Goal: Find contact information: Find contact information

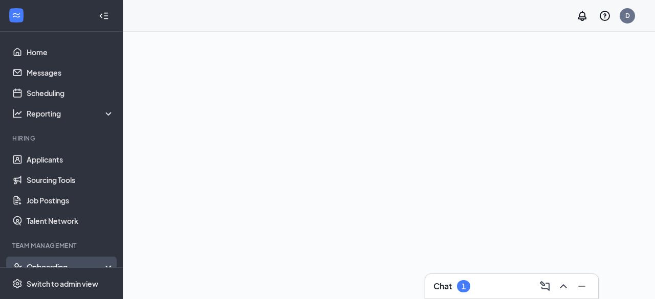
click at [56, 260] on div "Onboarding" at bounding box center [61, 267] width 123 height 20
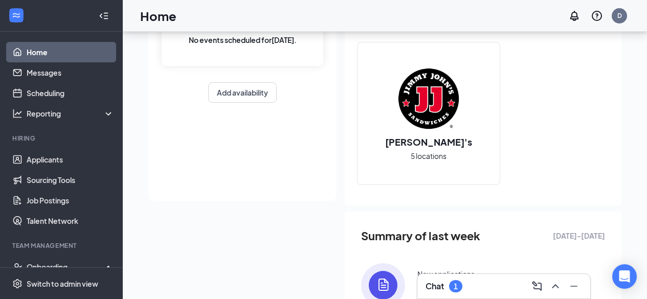
scroll to position [51, 0]
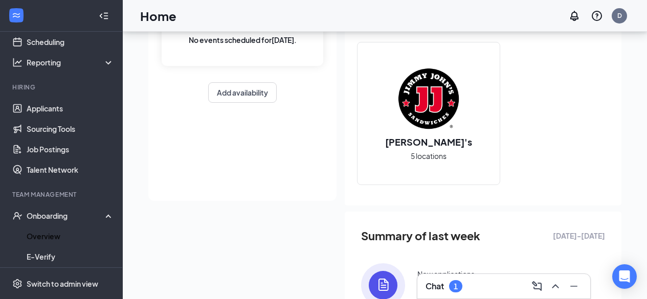
drag, startPoint x: 63, startPoint y: 230, endPoint x: 185, endPoint y: 233, distance: 121.7
click at [63, 231] on link "Overview" at bounding box center [70, 236] width 87 height 20
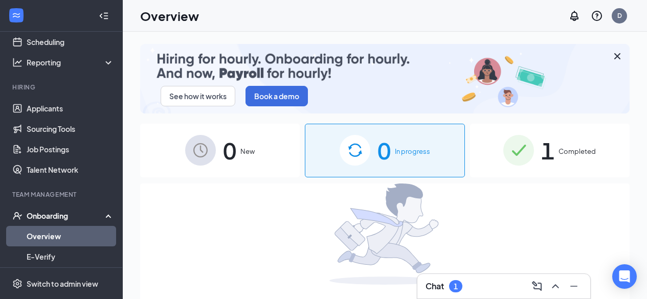
click at [580, 155] on span "Completed" at bounding box center [576, 151] width 37 height 10
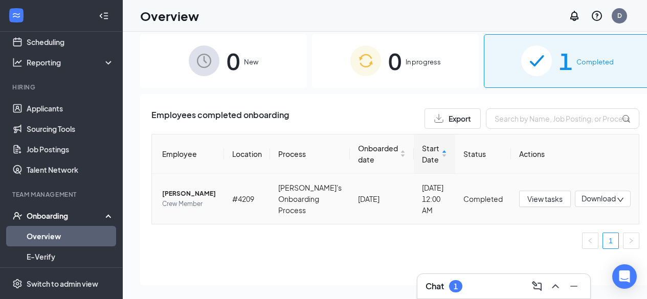
scroll to position [46, 0]
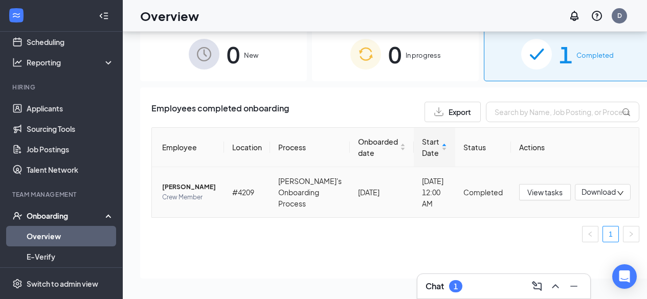
click at [242, 185] on td "#4209" at bounding box center [247, 192] width 46 height 50
click at [174, 182] on span "[PERSON_NAME]" at bounding box center [189, 187] width 54 height 10
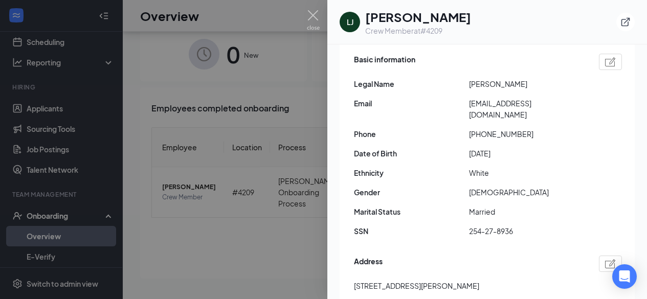
scroll to position [102, 0]
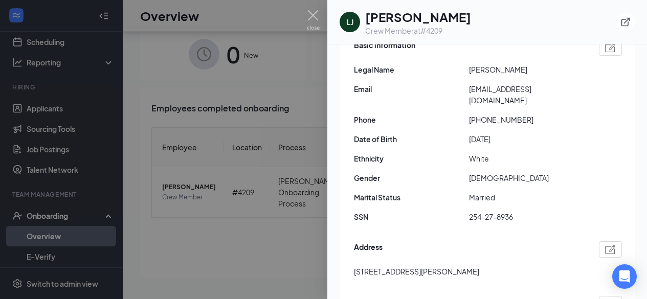
click at [537, 83] on span "[EMAIL_ADDRESS][DOMAIN_NAME]" at bounding box center [526, 94] width 115 height 22
click at [534, 93] on span "[EMAIL_ADDRESS][DOMAIN_NAME]" at bounding box center [526, 94] width 115 height 22
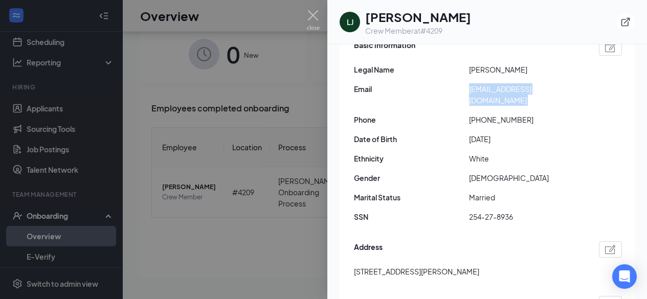
click at [304, 112] on div at bounding box center [323, 149] width 647 height 299
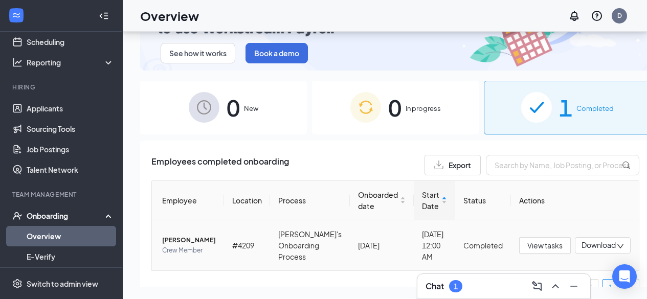
click at [162, 240] on span "[PERSON_NAME]" at bounding box center [189, 240] width 54 height 10
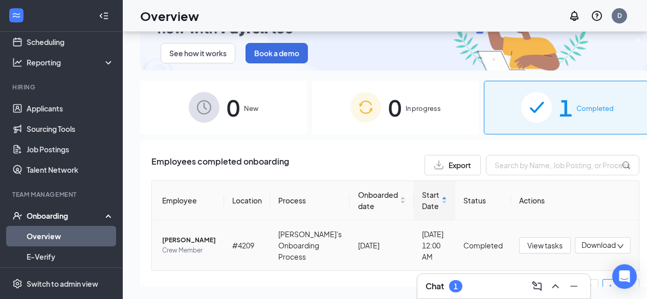
click at [193, 242] on span "[PERSON_NAME]" at bounding box center [189, 240] width 54 height 10
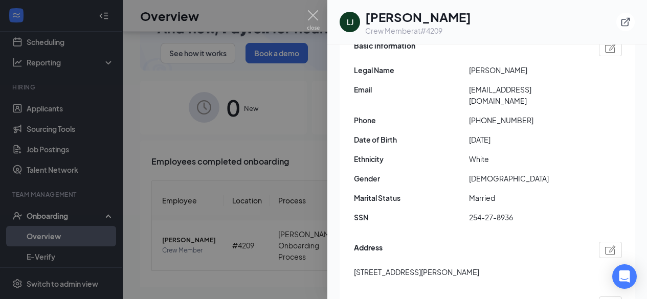
scroll to position [102, 0]
click at [499, 84] on span "[EMAIL_ADDRESS][DOMAIN_NAME]" at bounding box center [526, 94] width 115 height 22
copy span "[EMAIL_ADDRESS][DOMAIN_NAME]"
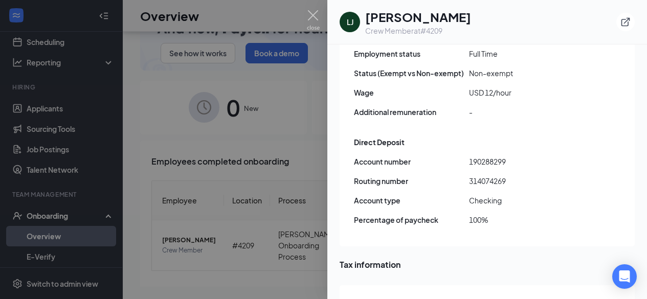
scroll to position [767, 0]
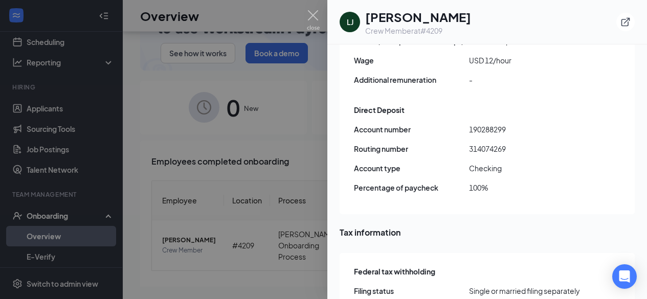
click at [493, 143] on span "314074269" at bounding box center [526, 148] width 115 height 11
copy span "314074269"
click at [476, 102] on div "Direct Deposit Account number [FINANCIAL_ID] Routing number [US_BANK_ROUTING_MI…" at bounding box center [488, 152] width 268 height 100
click at [477, 124] on span "190288299" at bounding box center [526, 129] width 115 height 11
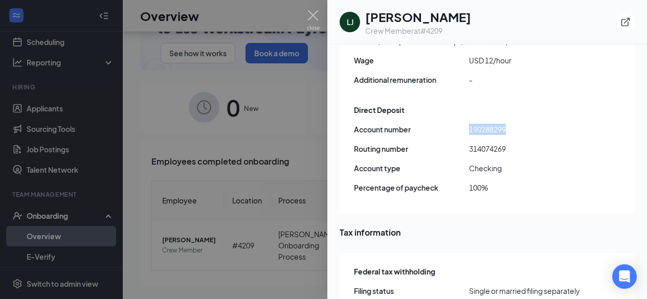
click at [477, 124] on span "190288299" at bounding box center [526, 129] width 115 height 11
copy span "190288299"
click at [138, 71] on div at bounding box center [323, 149] width 647 height 299
